Goal: Task Accomplishment & Management: Manage account settings

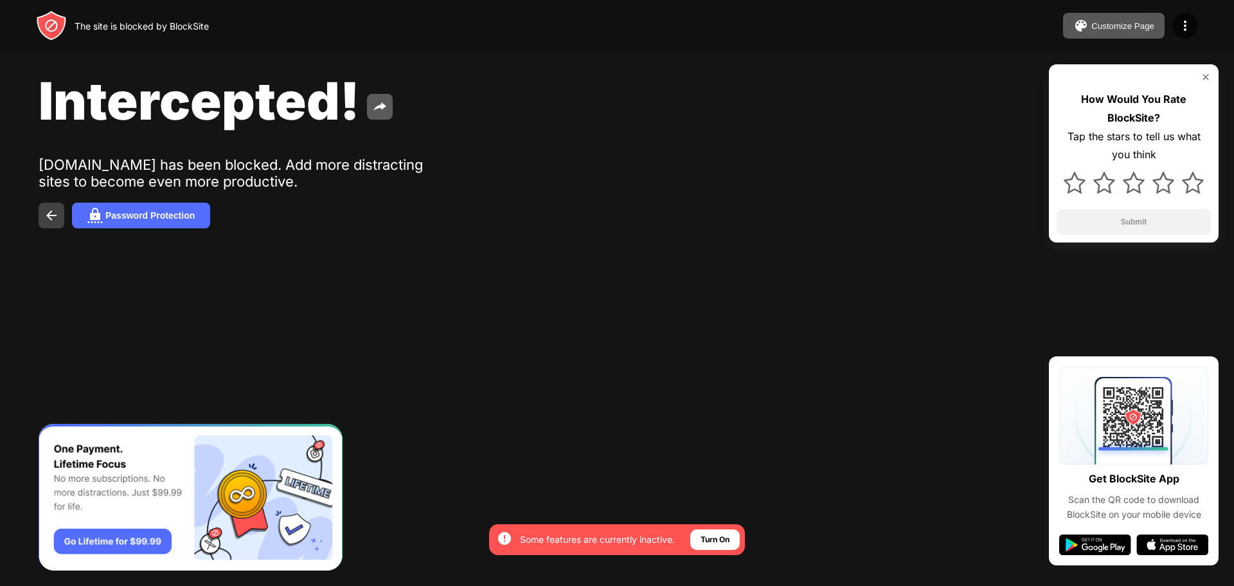
click at [44, 215] on button at bounding box center [52, 215] width 26 height 26
click at [1125, 12] on div "The site is blocked by BlockSite Customize Page Edit Block List Redirect Custom…" at bounding box center [617, 25] width 1234 height 51
click at [1109, 31] on button "Customize Page" at bounding box center [1114, 26] width 102 height 26
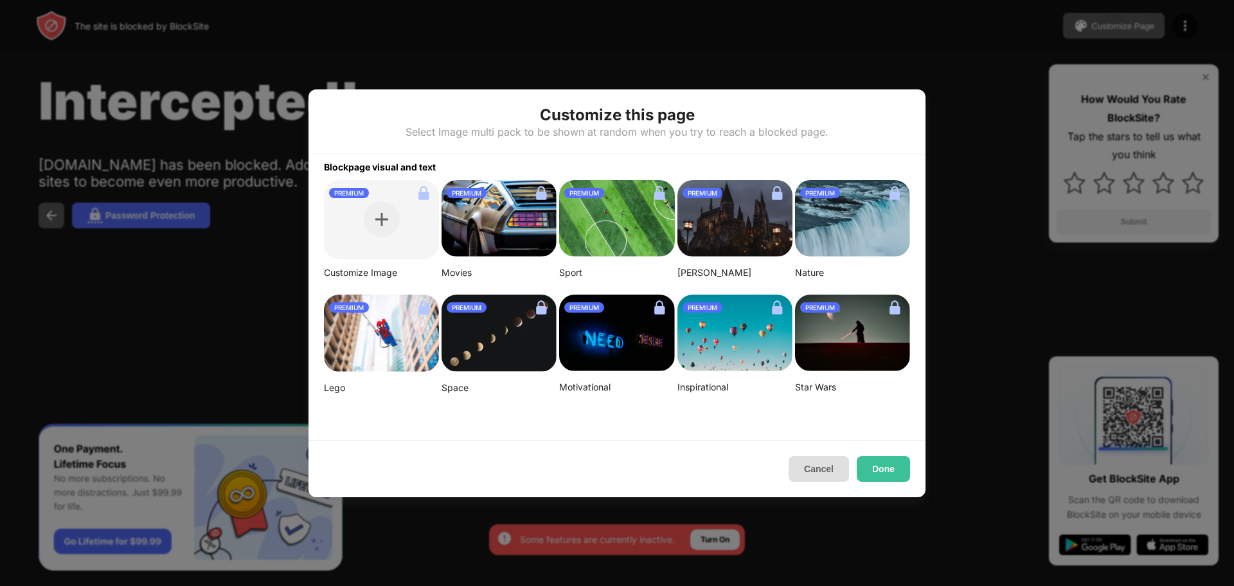
click at [810, 467] on button "Cancel" at bounding box center [819, 469] width 60 height 26
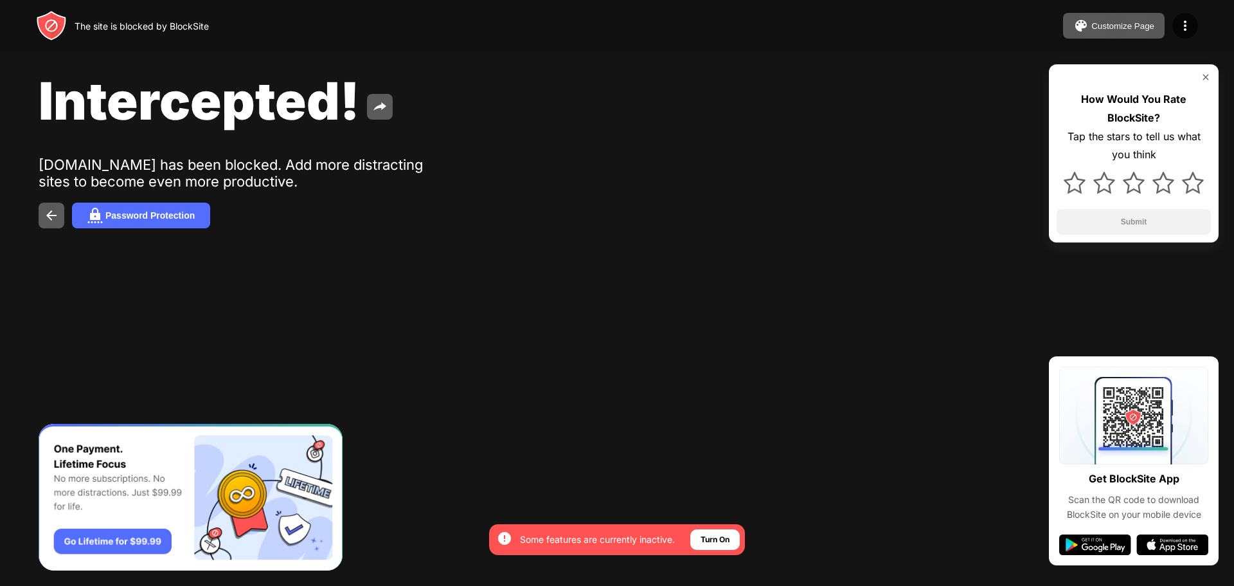
click at [122, 28] on div "The site is blocked by BlockSite" at bounding box center [142, 26] width 134 height 11
click at [140, 103] on span "Intercepted!" at bounding box center [199, 100] width 321 height 62
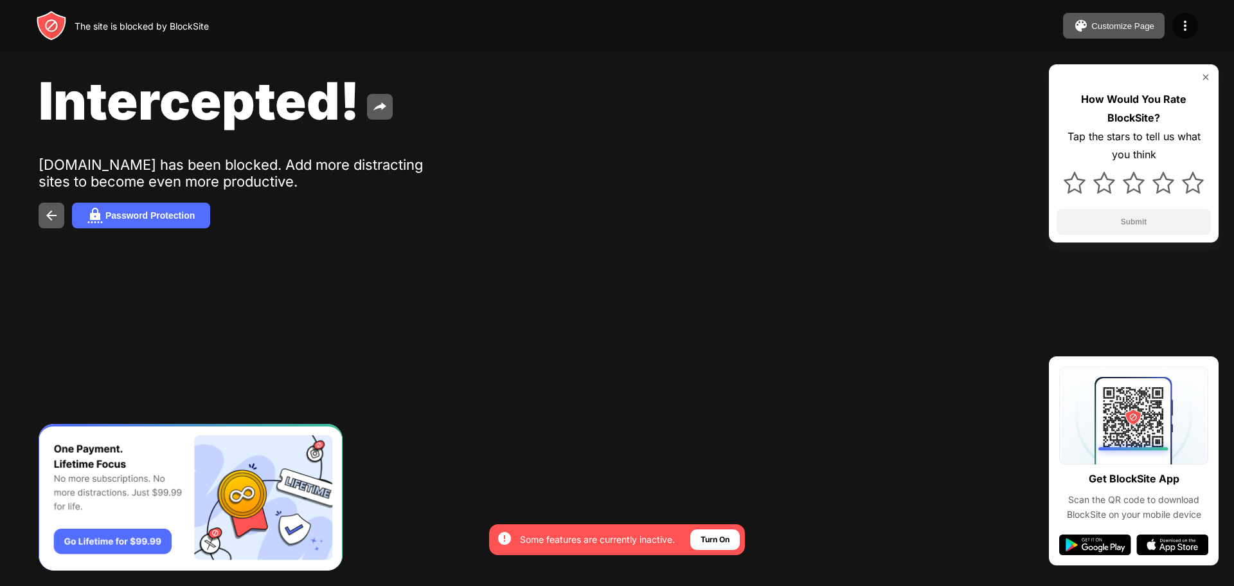
click at [140, 103] on span "Intercepted!" at bounding box center [199, 100] width 321 height 62
click at [46, 214] on img at bounding box center [51, 215] width 15 height 15
click at [1189, 26] on img at bounding box center [1185, 25] width 15 height 15
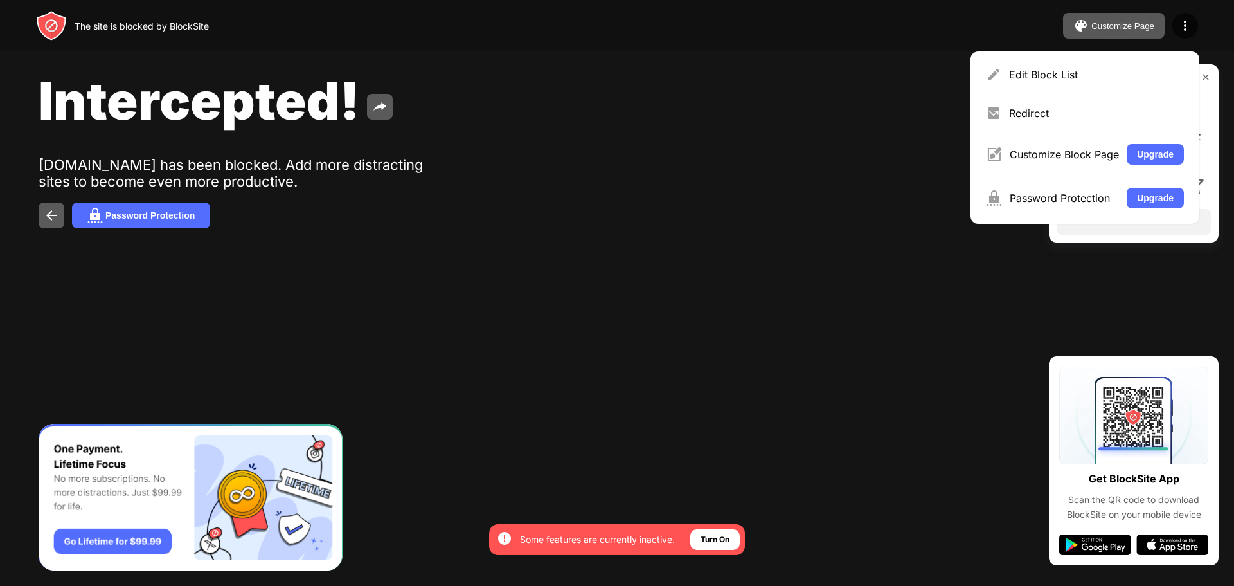
click at [1106, 70] on div "Edit Block List" at bounding box center [1096, 74] width 175 height 13
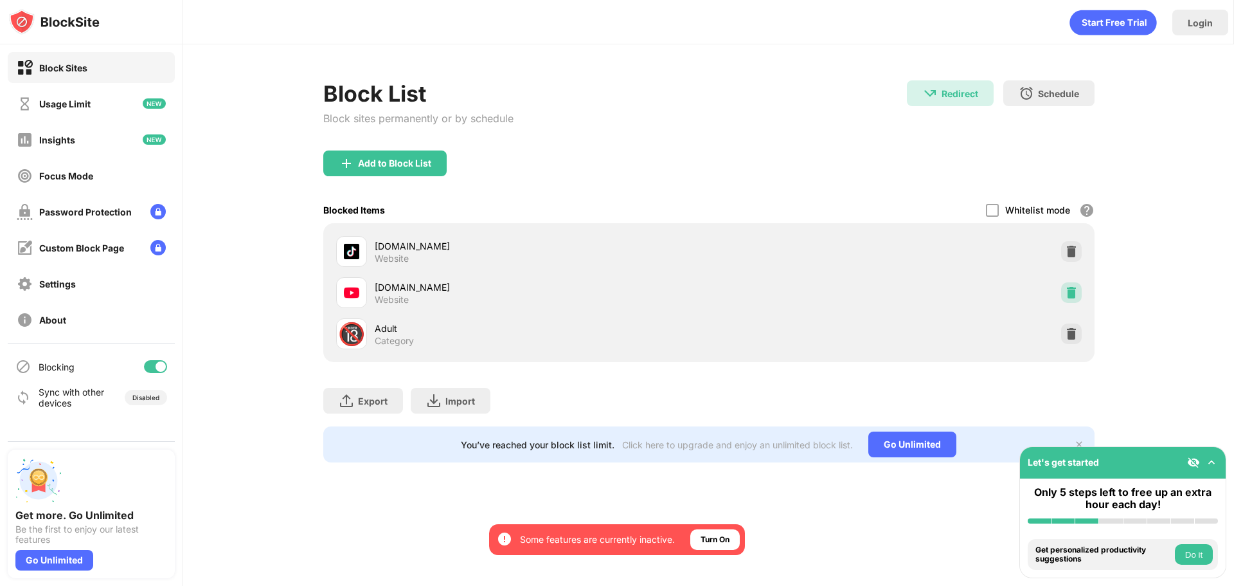
click at [1070, 291] on img at bounding box center [1071, 292] width 13 height 13
